Goal: Information Seeking & Learning: Learn about a topic

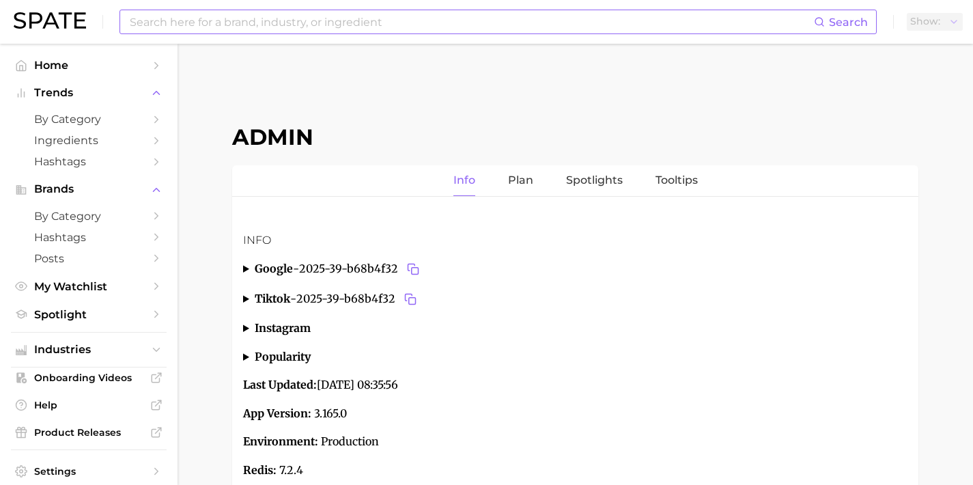
click at [269, 23] on input at bounding box center [470, 21] width 685 height 23
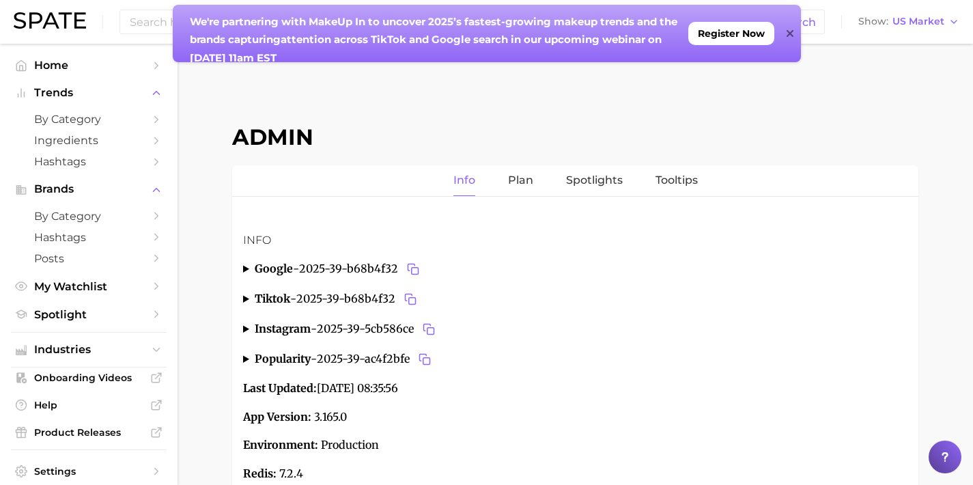
click at [791, 36] on icon at bounding box center [790, 33] width 7 height 7
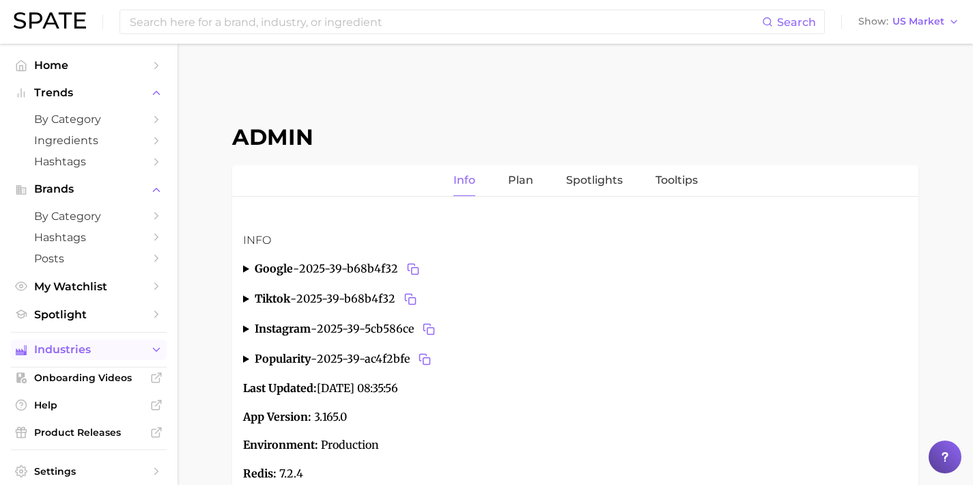
click at [110, 354] on span "Industries" at bounding box center [88, 349] width 109 height 12
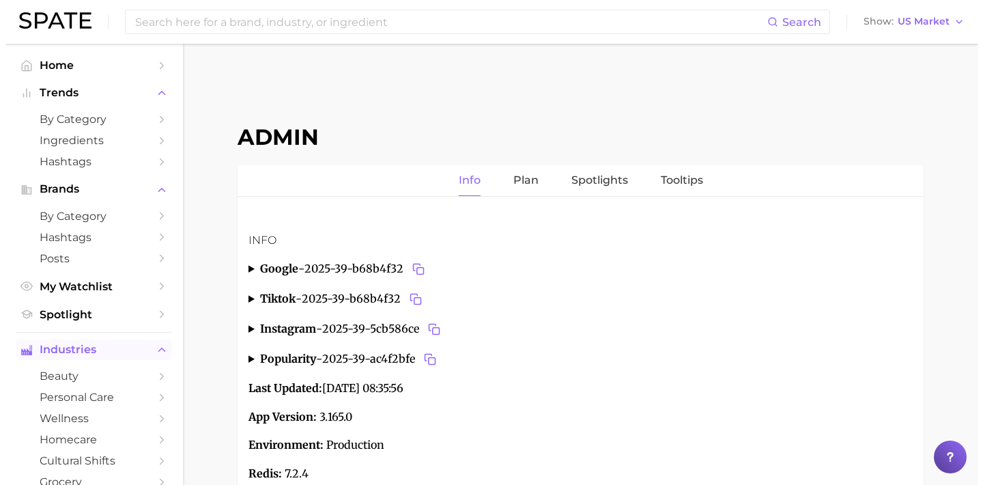
scroll to position [100, 0]
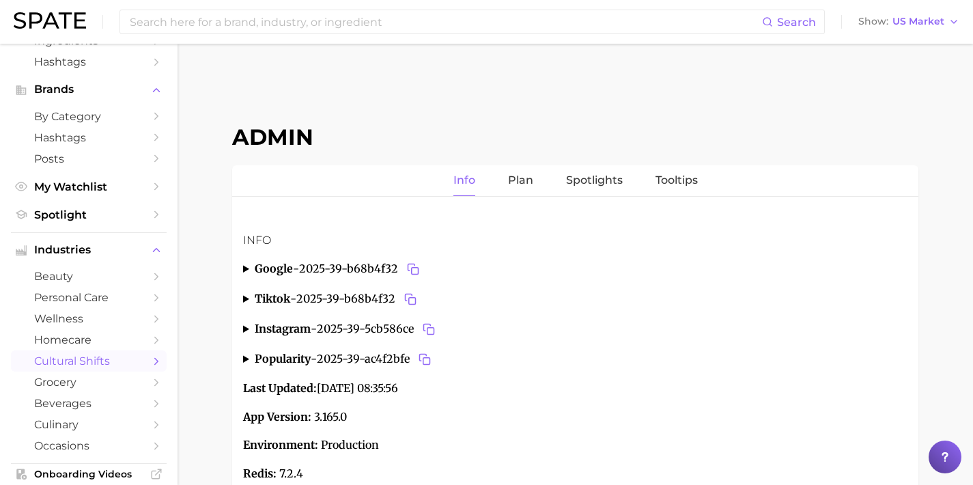
click at [122, 371] on link "cultural shifts" at bounding box center [89, 360] width 156 height 21
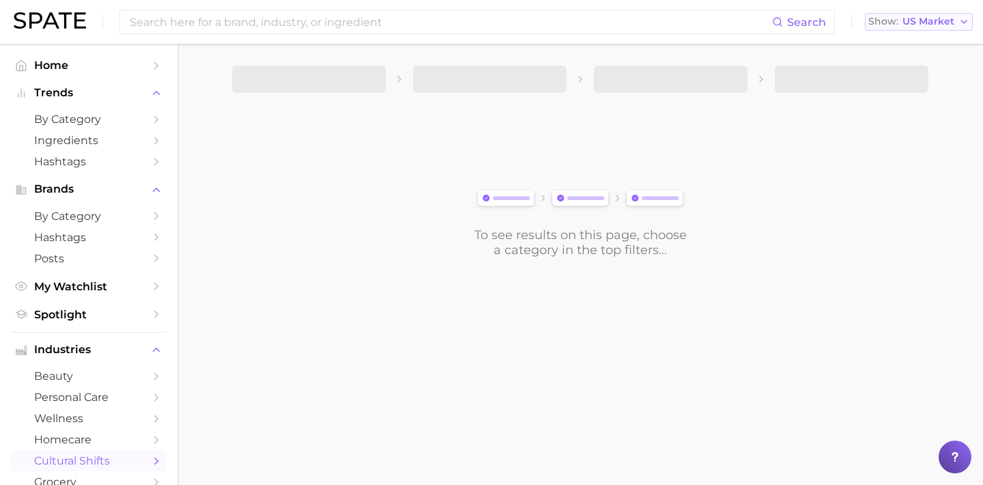
click at [903, 18] on span "US Market" at bounding box center [929, 22] width 52 height 8
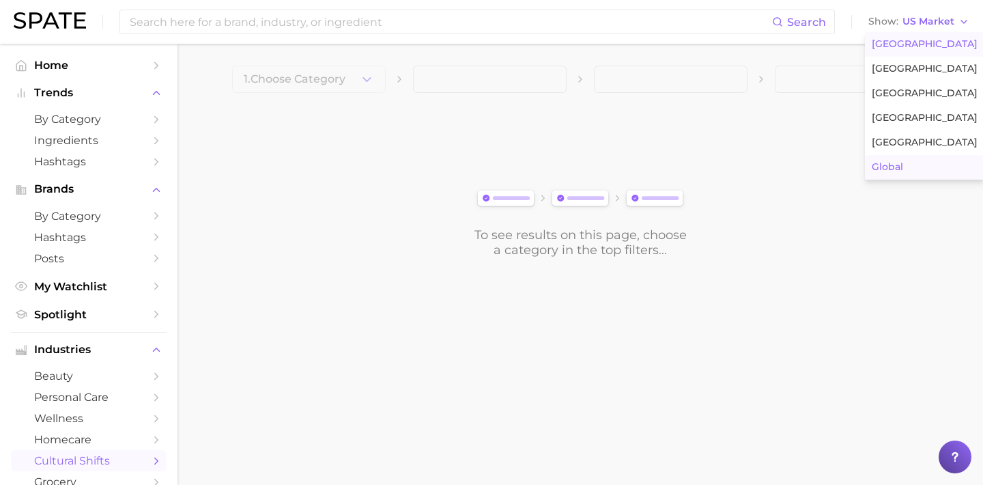
click at [890, 160] on button "Global" at bounding box center [924, 167] width 119 height 25
